Goal: Check status: Check status

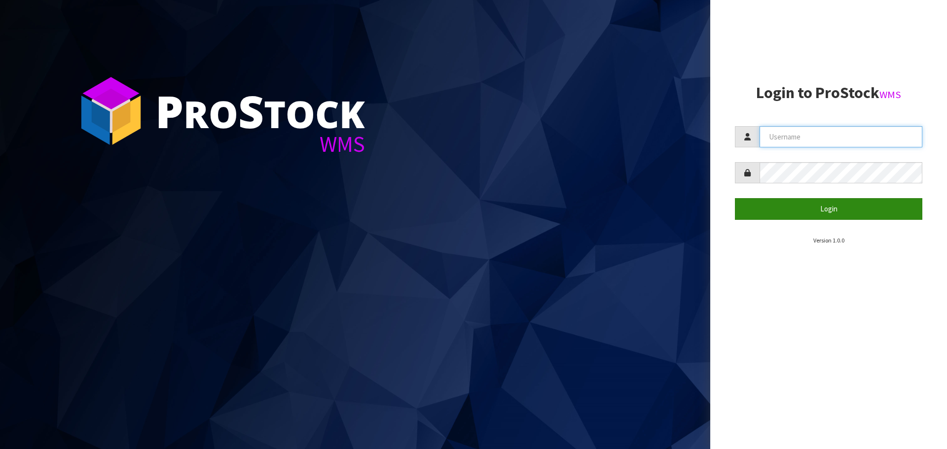
type input "Tuff TURF"
click at [813, 208] on button "Login" at bounding box center [828, 208] width 187 height 21
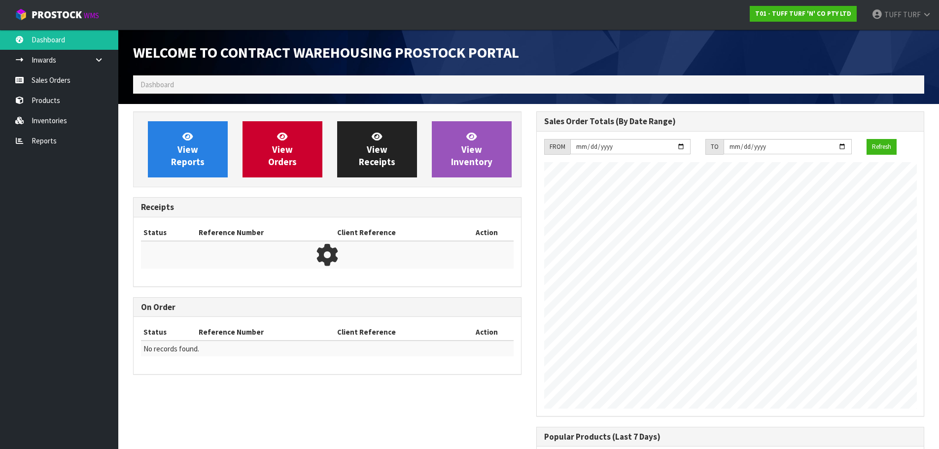
scroll to position [547, 403]
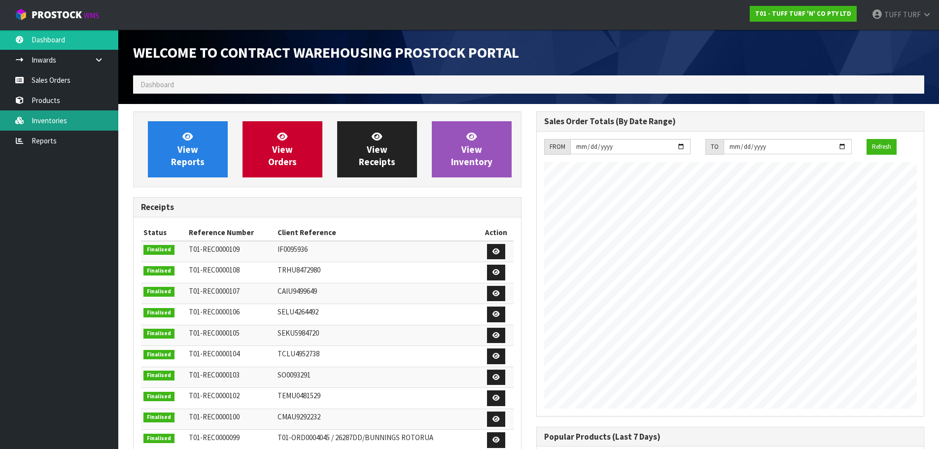
click at [49, 121] on link "Inventories" at bounding box center [59, 120] width 118 height 20
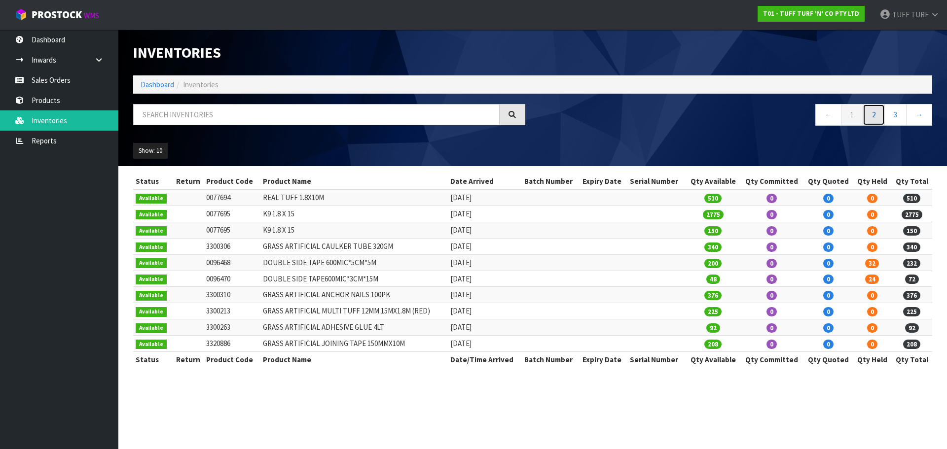
click at [874, 114] on link "2" at bounding box center [873, 114] width 22 height 21
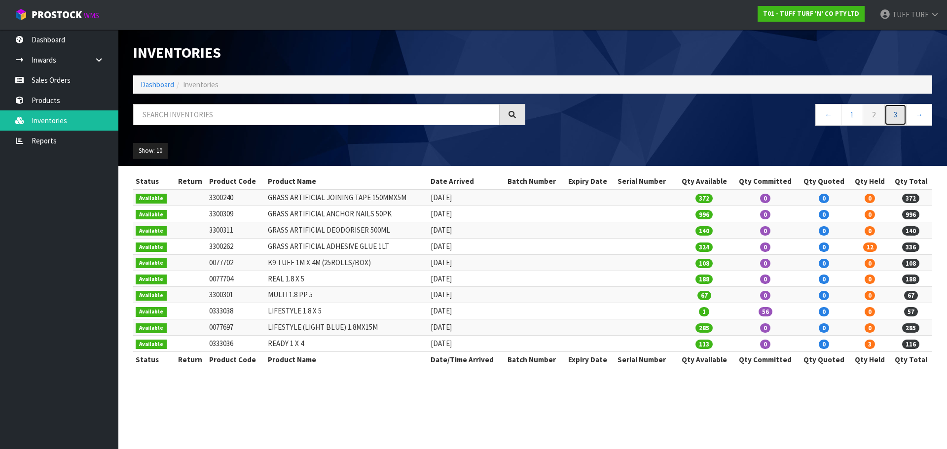
click at [897, 116] on link "3" at bounding box center [895, 114] width 22 height 21
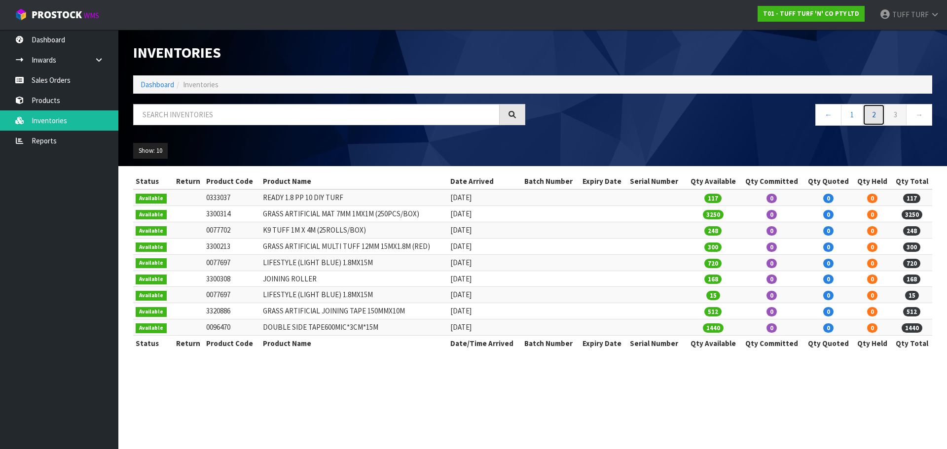
click at [873, 115] on link "2" at bounding box center [873, 114] width 22 height 21
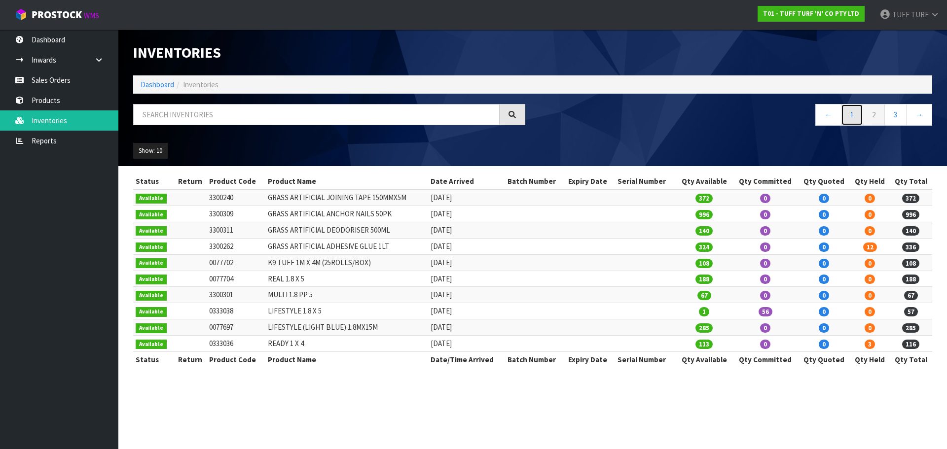
click at [853, 111] on link "1" at bounding box center [852, 114] width 22 height 21
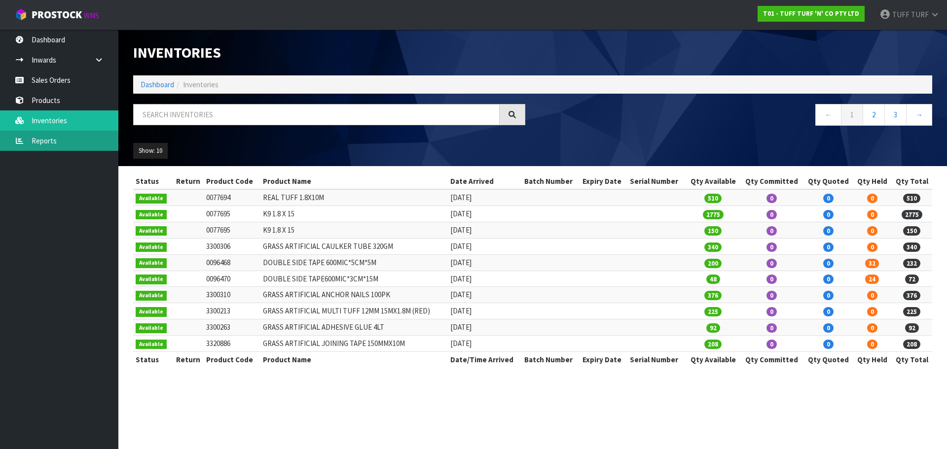
click at [45, 143] on link "Reports" at bounding box center [59, 141] width 118 height 20
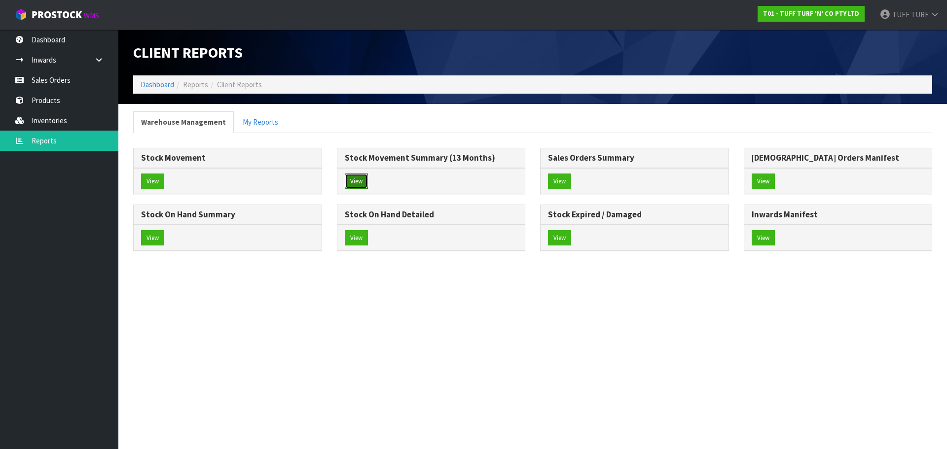
click at [353, 182] on button "View" at bounding box center [356, 182] width 23 height 16
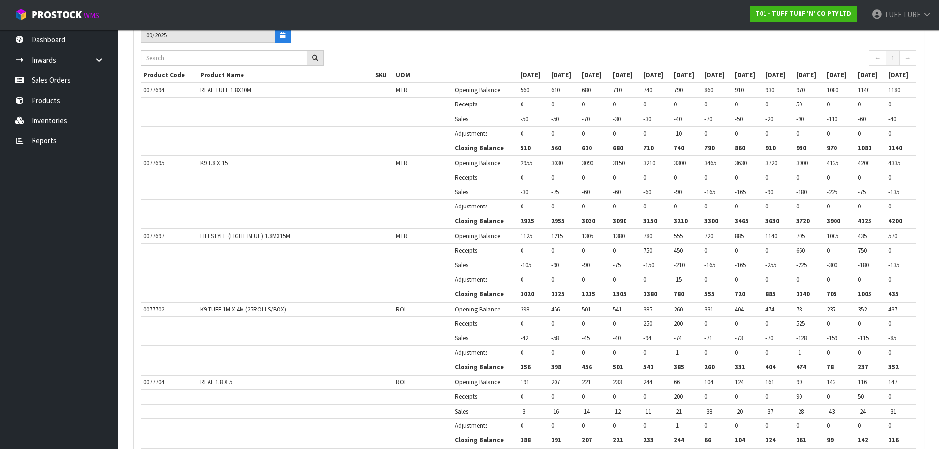
scroll to position [69, 0]
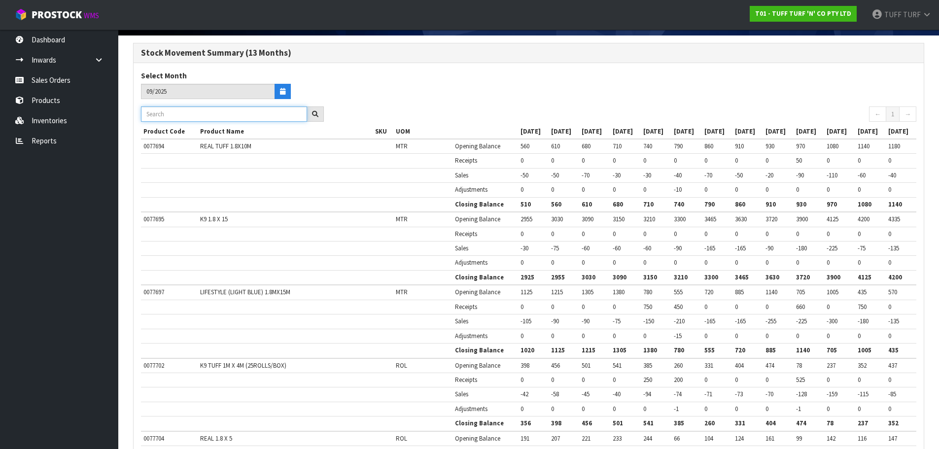
click at [200, 116] on input "text" at bounding box center [224, 113] width 166 height 15
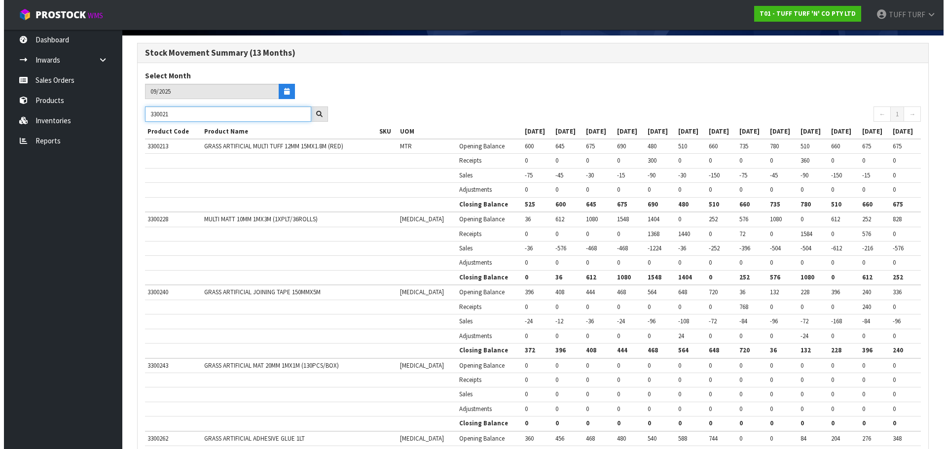
scroll to position [0, 0]
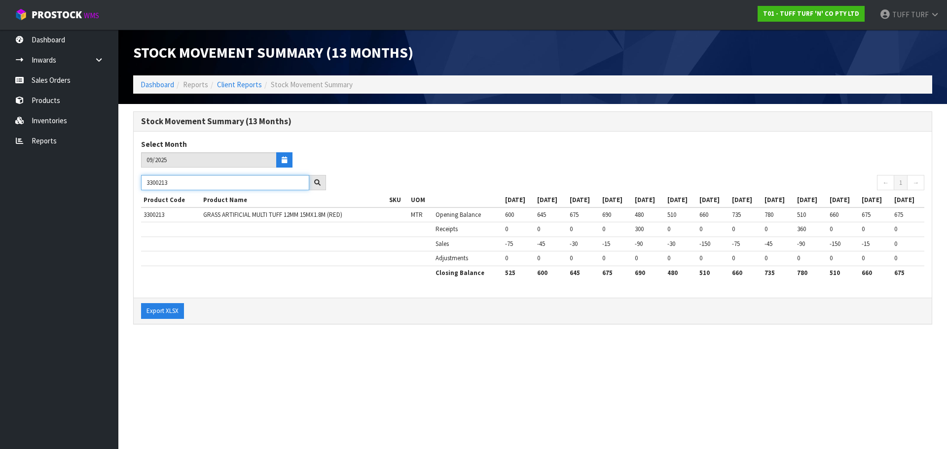
drag, startPoint x: 159, startPoint y: 183, endPoint x: 177, endPoint y: 187, distance: 18.1
click at [177, 187] on input "3300213" at bounding box center [225, 182] width 168 height 15
type input "3300306"
